Goal: Task Accomplishment & Management: Complete application form

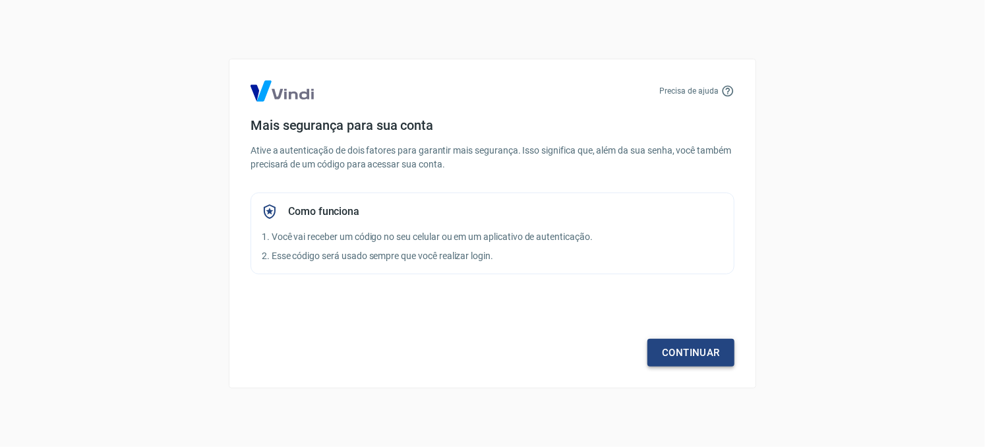
click at [697, 361] on link "Continuar" at bounding box center [691, 353] width 87 height 28
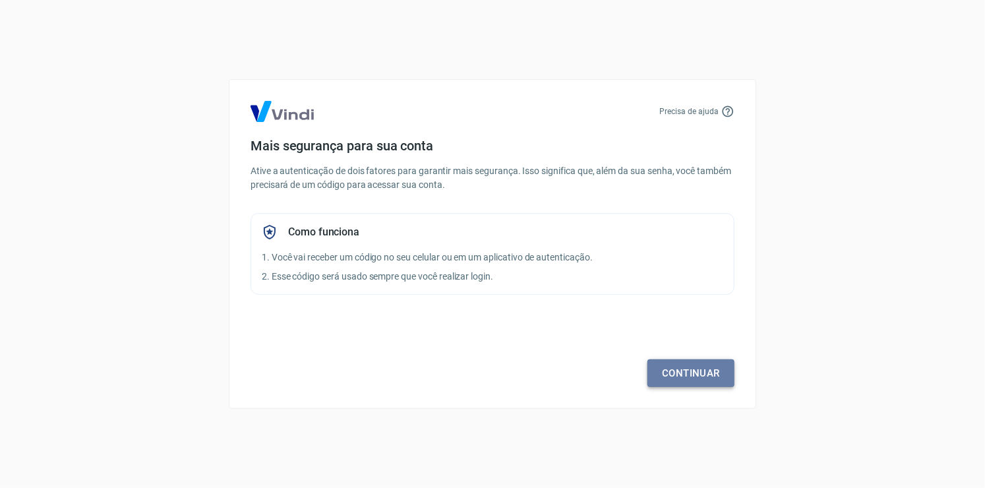
click at [677, 379] on link "Continuar" at bounding box center [691, 373] width 87 height 28
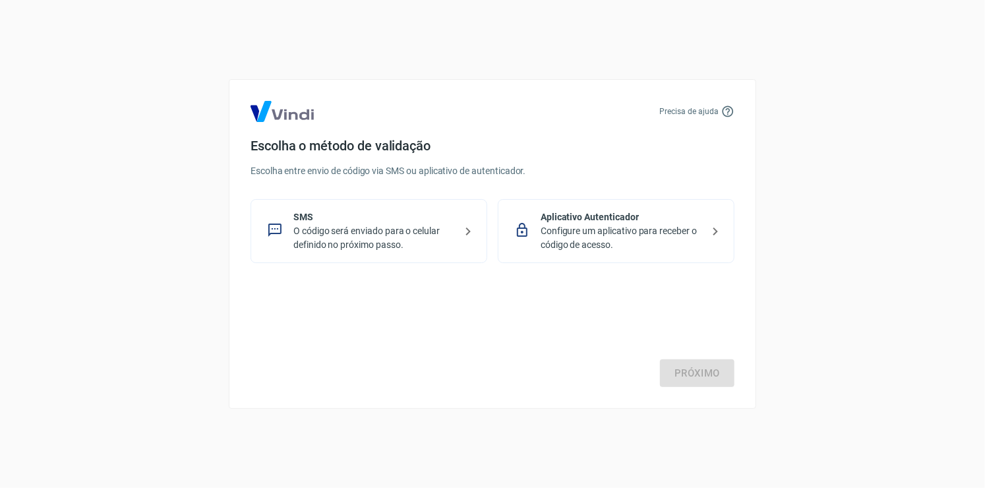
click at [441, 234] on p "O código será enviado para o celular definido no próximo passo." at bounding box center [374, 238] width 162 height 28
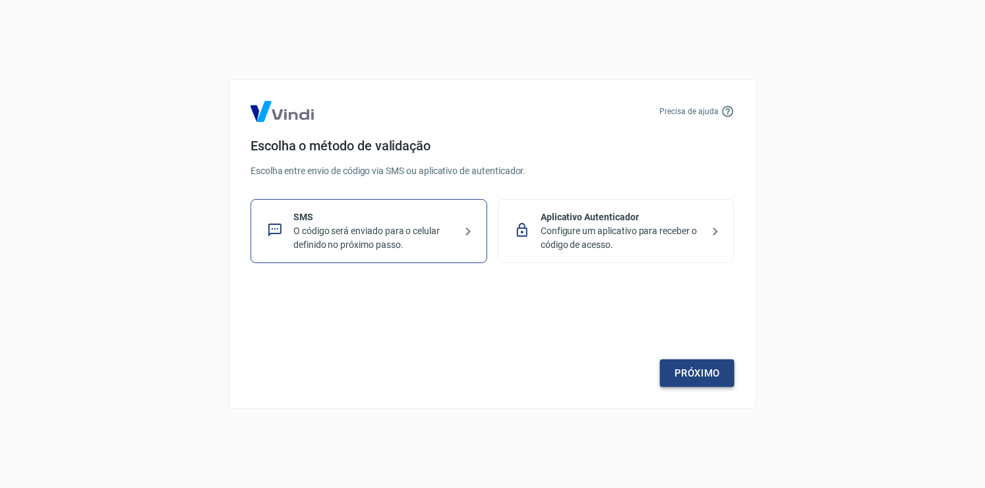
click at [681, 369] on link "Próximo" at bounding box center [697, 373] width 75 height 28
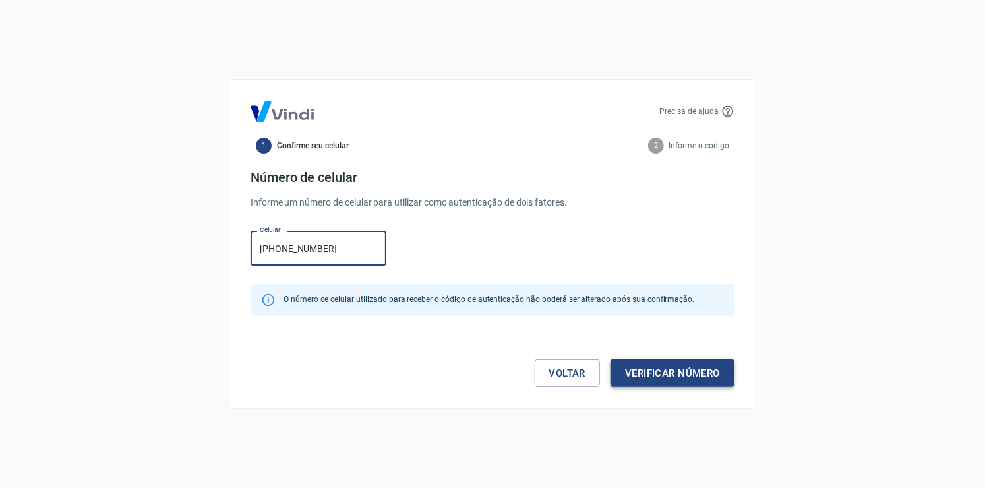
type input "[PHONE_NUMBER]"
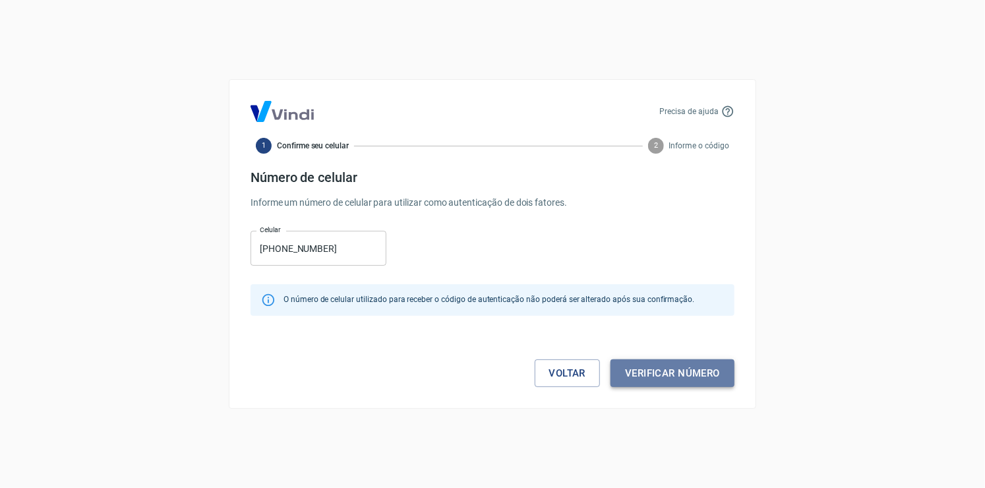
click at [706, 377] on button "Verificar número" at bounding box center [673, 373] width 124 height 28
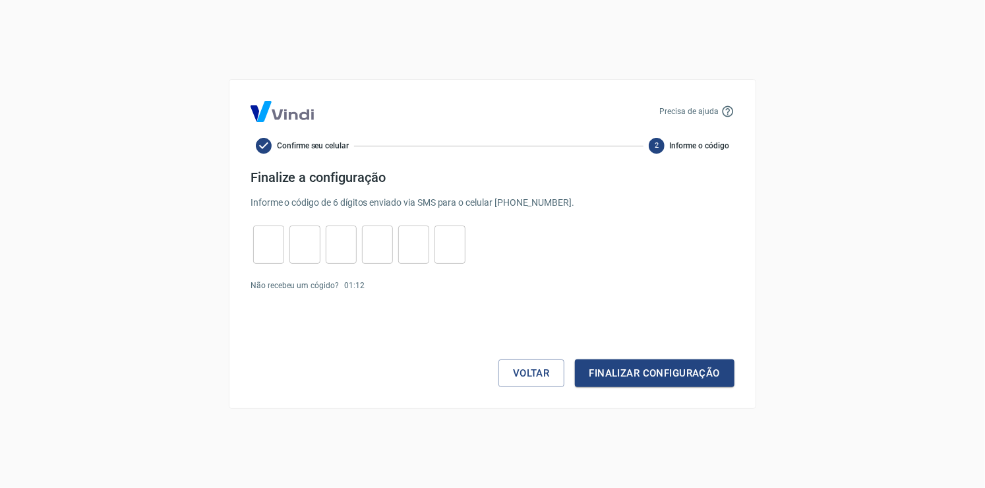
click at [265, 253] on input "tel" at bounding box center [268, 245] width 31 height 28
type input "3"
type input "6"
type input "8"
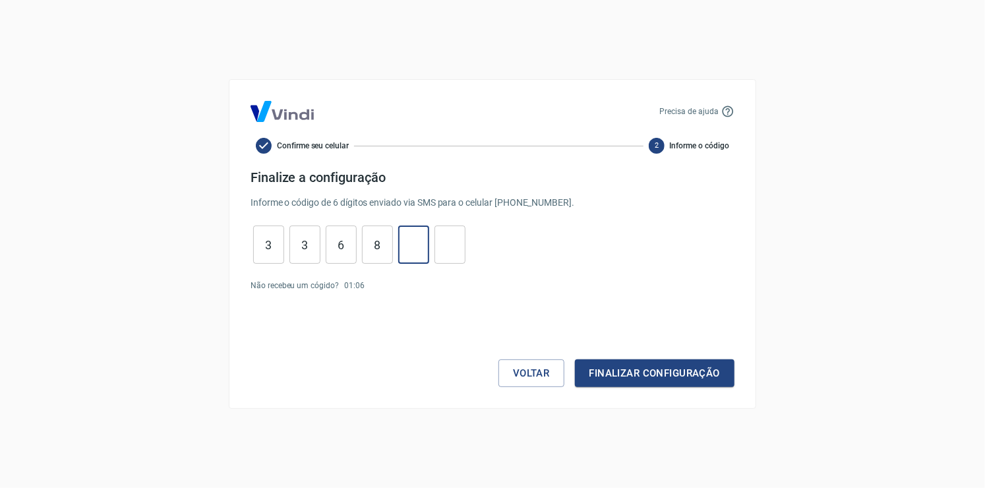
type input "7"
type input "6"
click at [662, 379] on button "Finalizar configuração" at bounding box center [655, 373] width 160 height 28
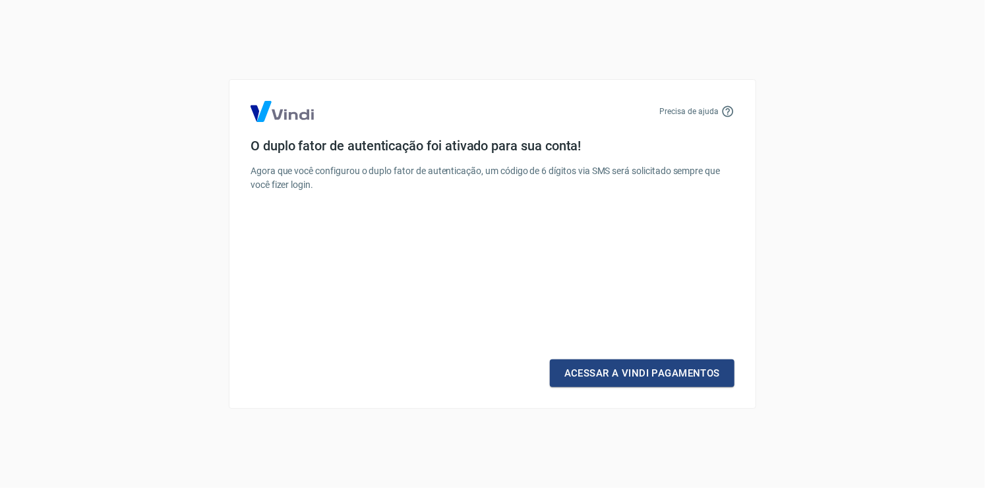
click at [662, 379] on link "Acessar a Vindi Pagamentos" at bounding box center [642, 373] width 185 height 28
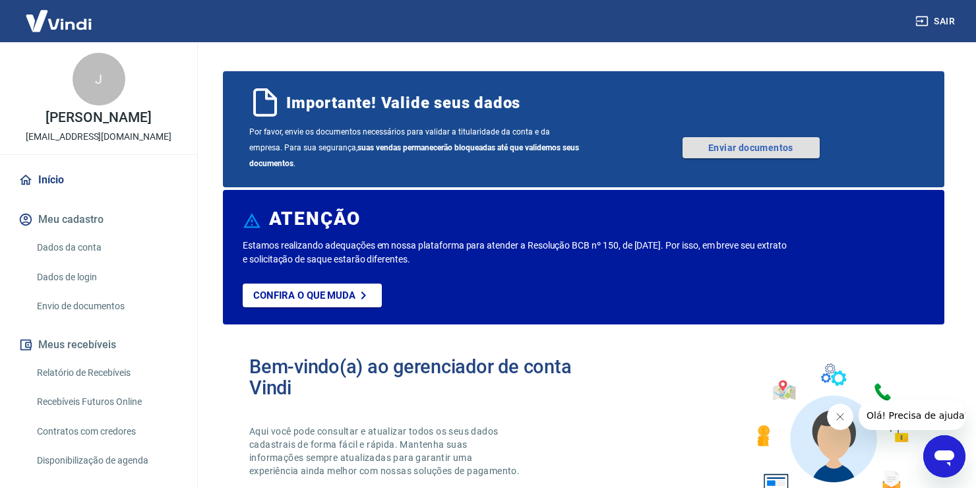
click at [766, 150] on link "Enviar documentos" at bounding box center [751, 147] width 137 height 21
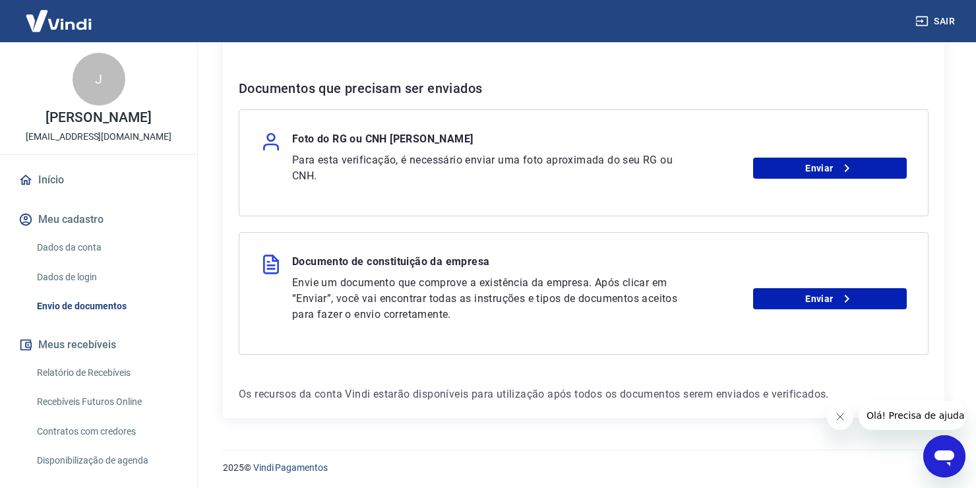
scroll to position [156, 0]
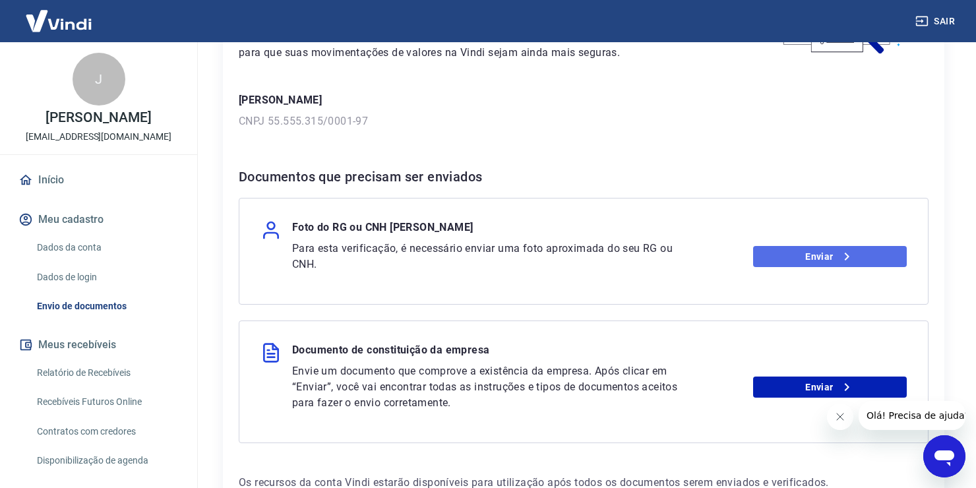
click at [856, 250] on link "Enviar" at bounding box center [830, 256] width 154 height 21
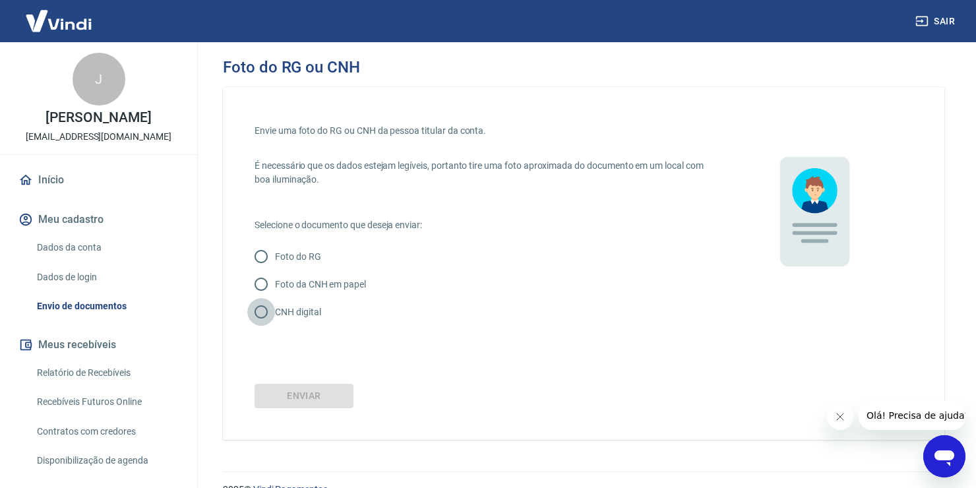
click at [262, 313] on input "CNH digital" at bounding box center [261, 312] width 28 height 28
radio input "true"
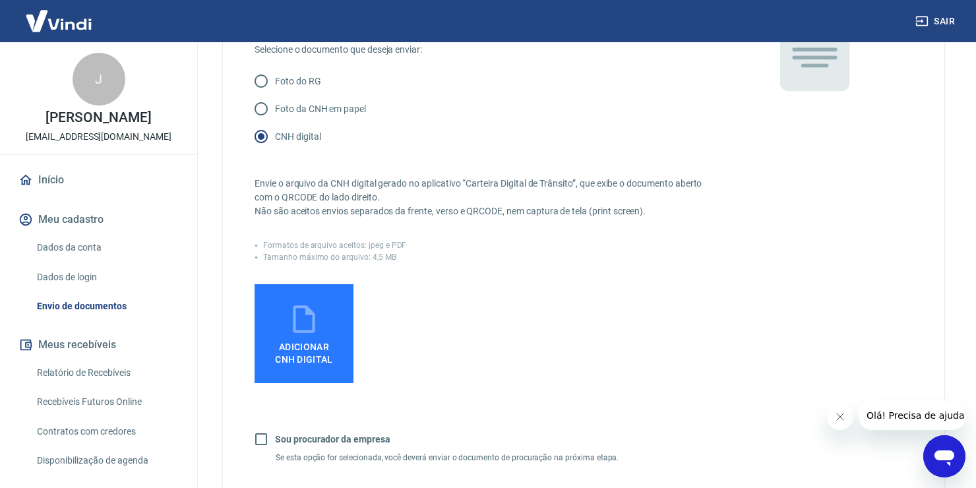
scroll to position [264, 0]
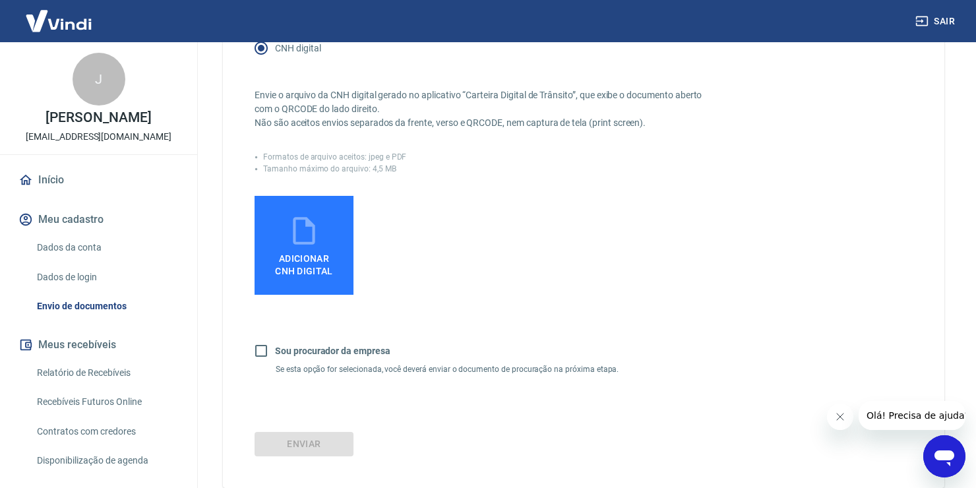
click at [313, 243] on icon at bounding box center [304, 231] width 22 height 28
click at [0, 0] on input "Adicionar CNH Digital" at bounding box center [0, 0] width 0 height 0
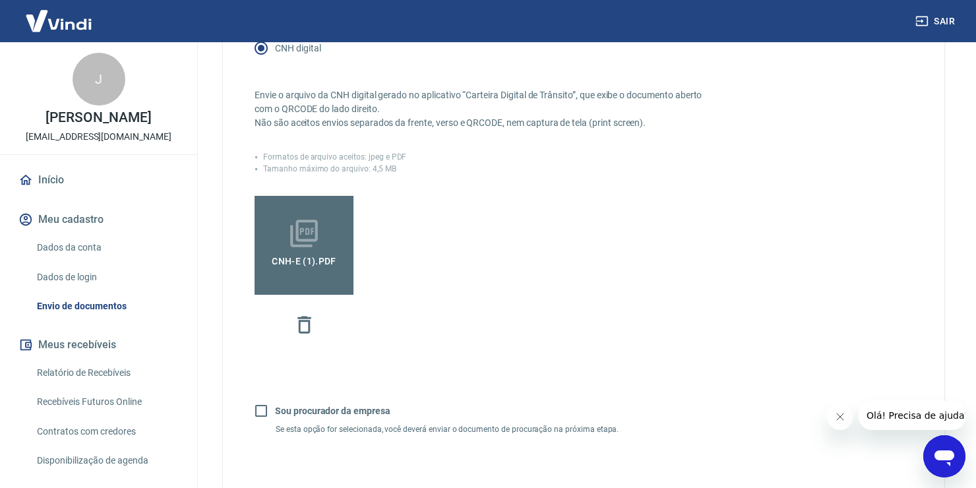
scroll to position [352, 0]
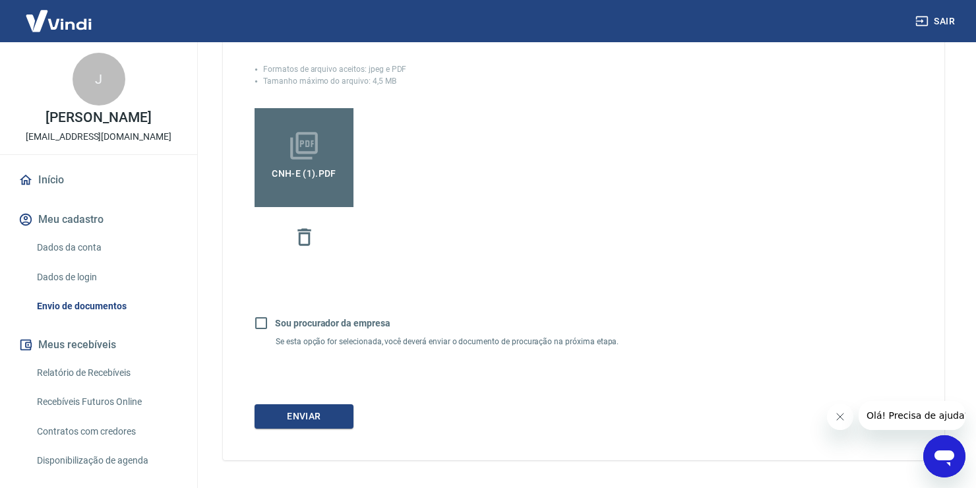
click at [260, 322] on input "Sou procurador da empresa" at bounding box center [261, 323] width 28 height 28
checkbox input "true"
click at [332, 412] on button "Continuar" at bounding box center [304, 416] width 99 height 24
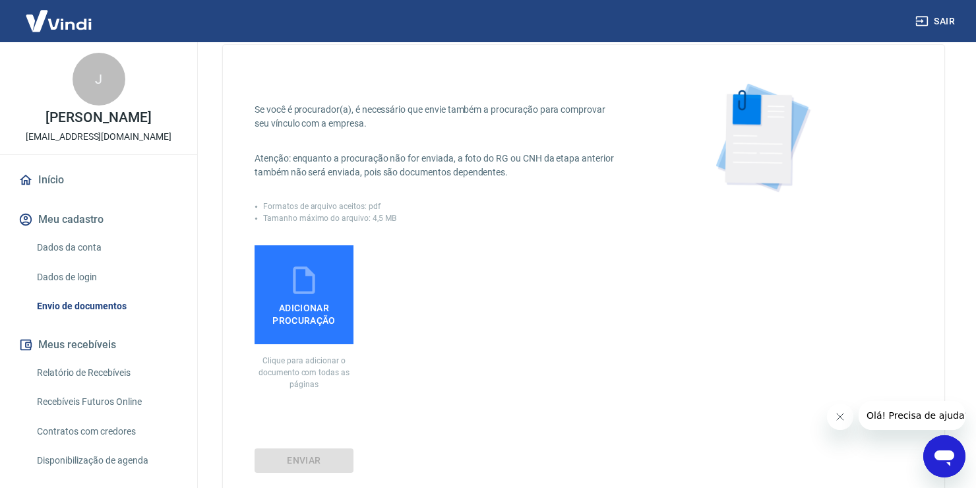
scroll to position [12, 0]
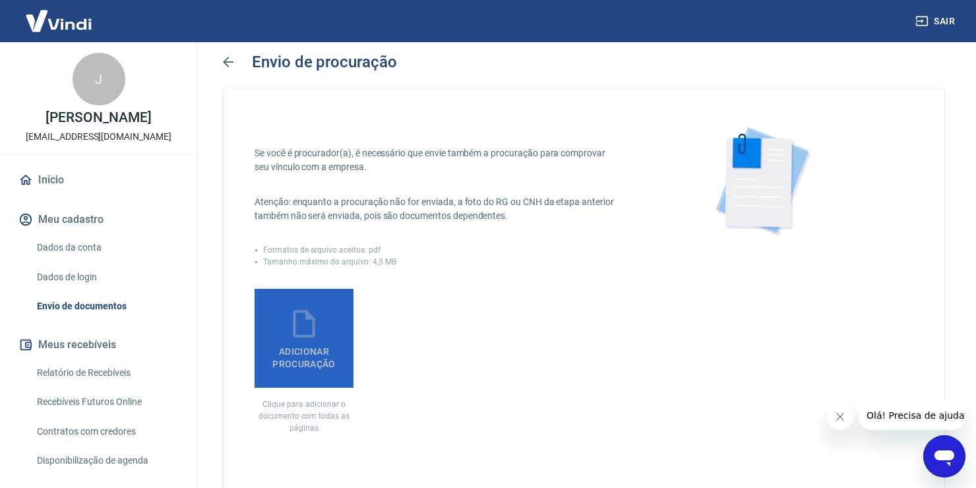
click at [321, 348] on span "Adicionar procuração" at bounding box center [304, 355] width 88 height 30
click at [0, 0] on input "Adicionar procuração" at bounding box center [0, 0] width 0 height 0
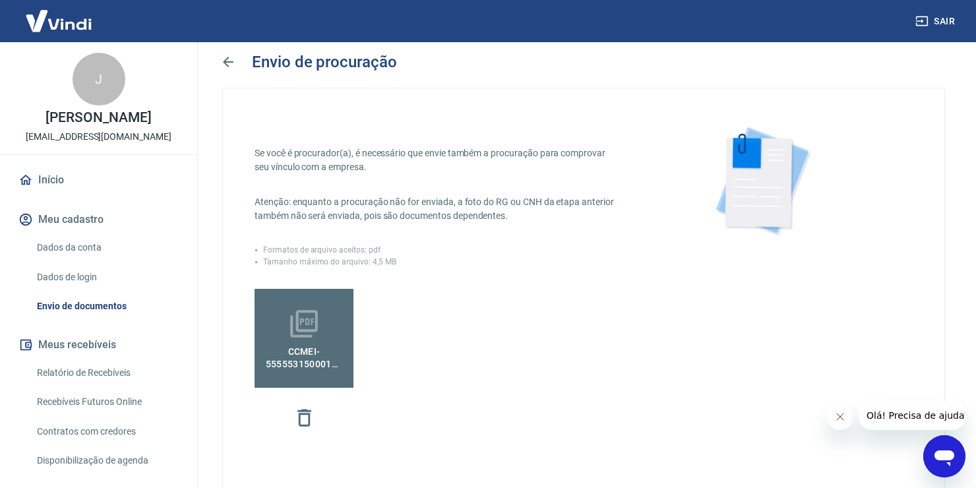
scroll to position [144, 0]
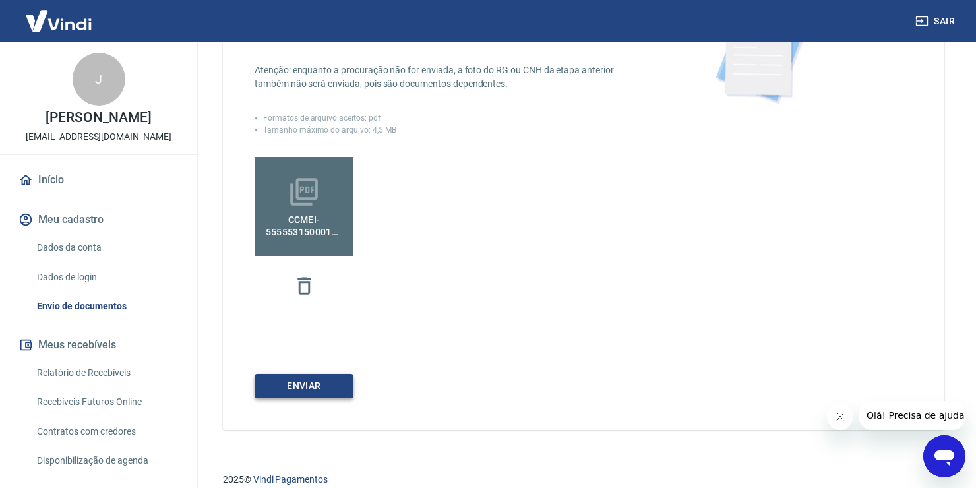
click at [336, 388] on button "Enviar" at bounding box center [304, 386] width 99 height 24
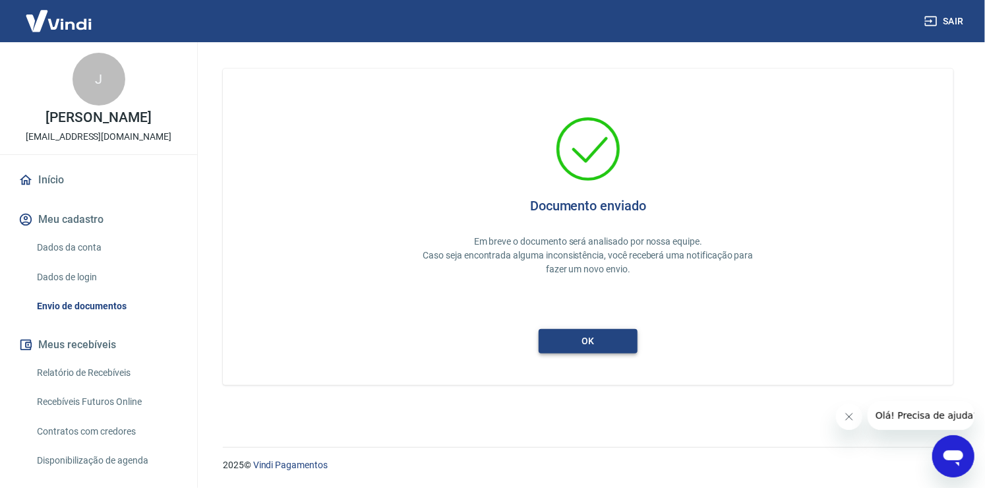
click at [616, 340] on button "ok" at bounding box center [588, 341] width 99 height 24
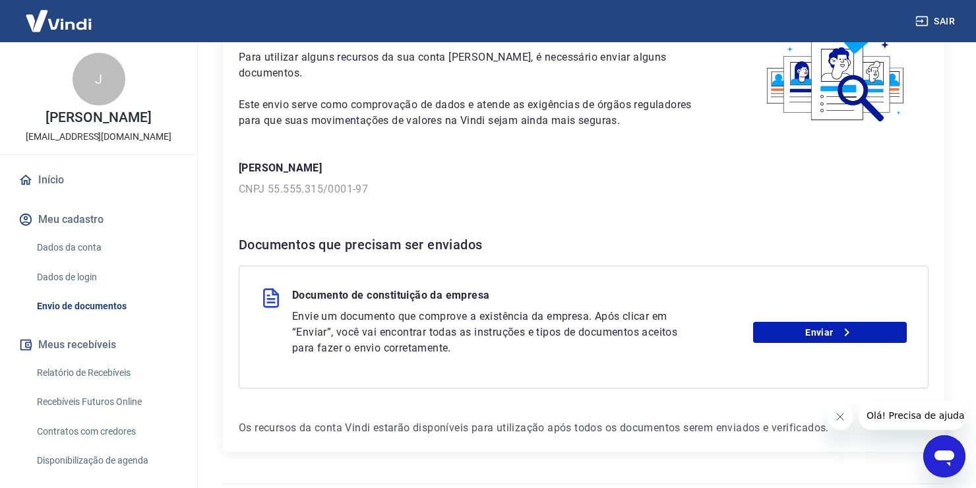
scroll to position [121, 0]
